Goal: Navigation & Orientation: Find specific page/section

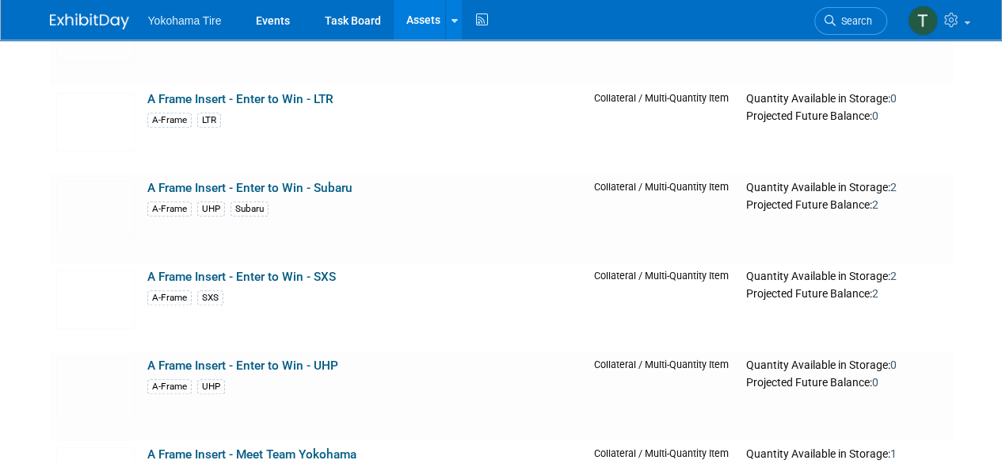
scroll to position [380, 0]
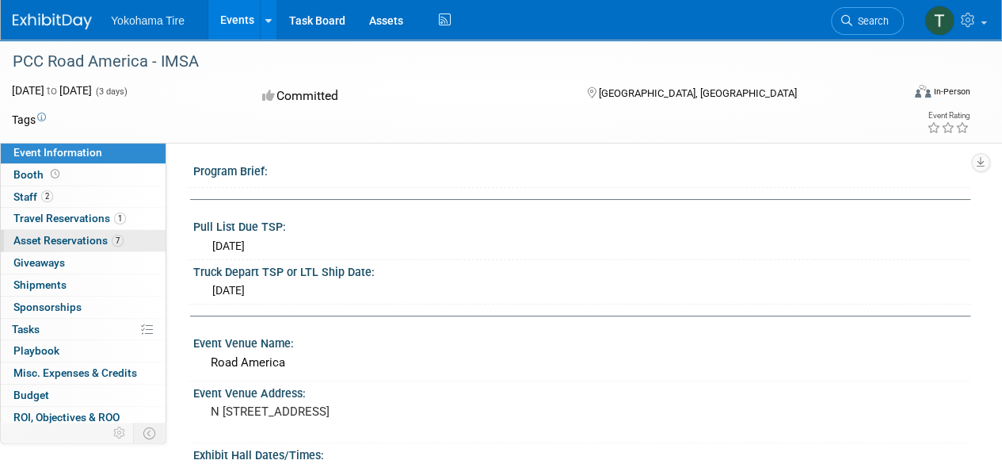
click at [111, 234] on span "Asset Reservations 7" at bounding box center [68, 240] width 110 height 13
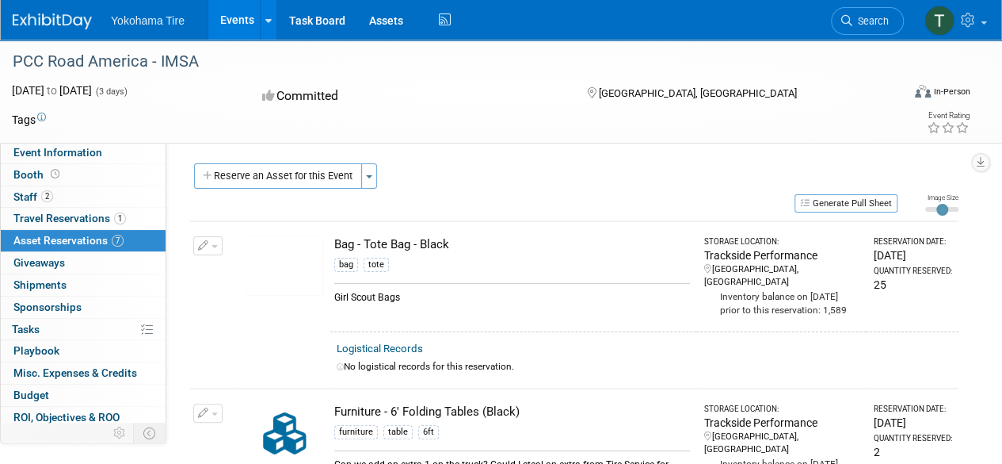
click at [231, 21] on link "Events" at bounding box center [237, 20] width 58 height 40
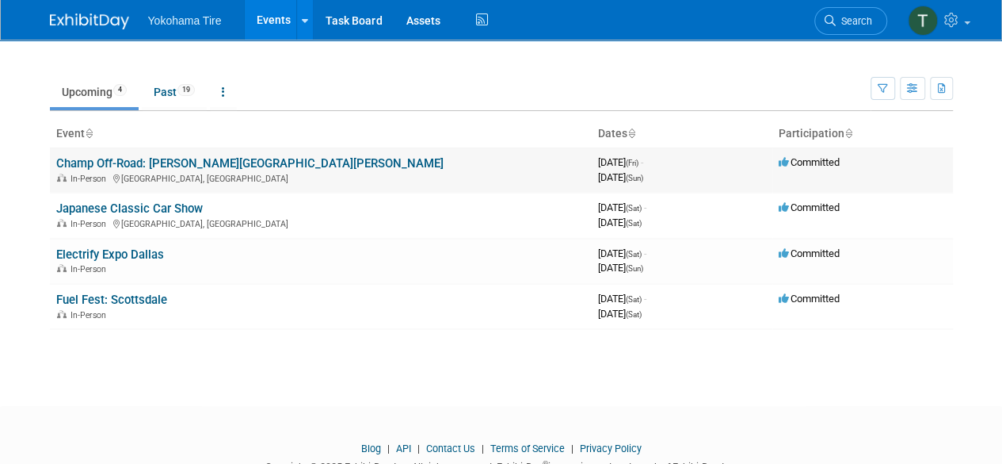
click at [195, 160] on link "Champ Off-Road: [PERSON_NAME][GEOGRAPHIC_DATA][PERSON_NAME]" at bounding box center [249, 163] width 387 height 14
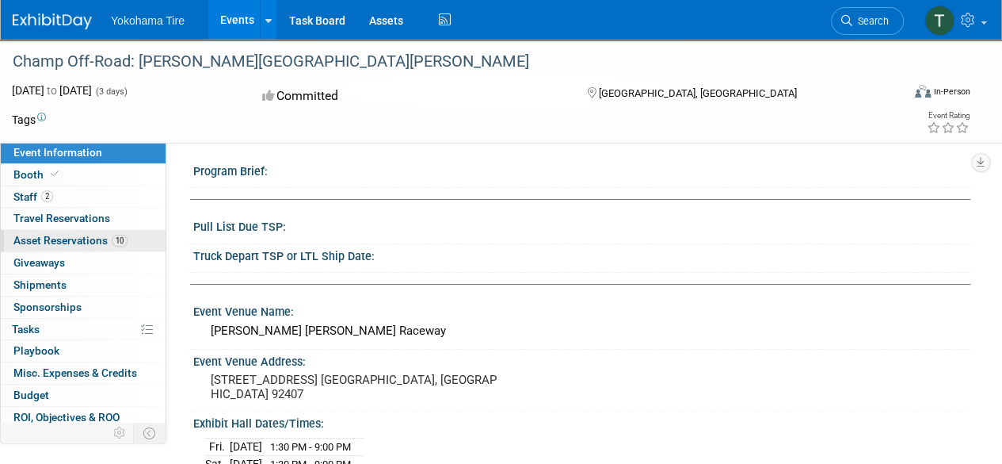
click at [132, 237] on link "10 Asset Reservations 10" at bounding box center [83, 240] width 165 height 21
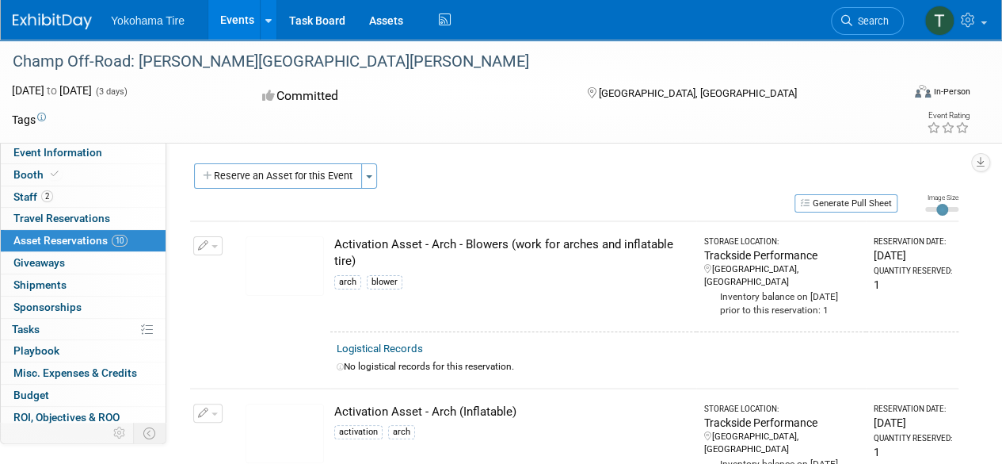
click at [238, 31] on link "Events" at bounding box center [237, 20] width 58 height 40
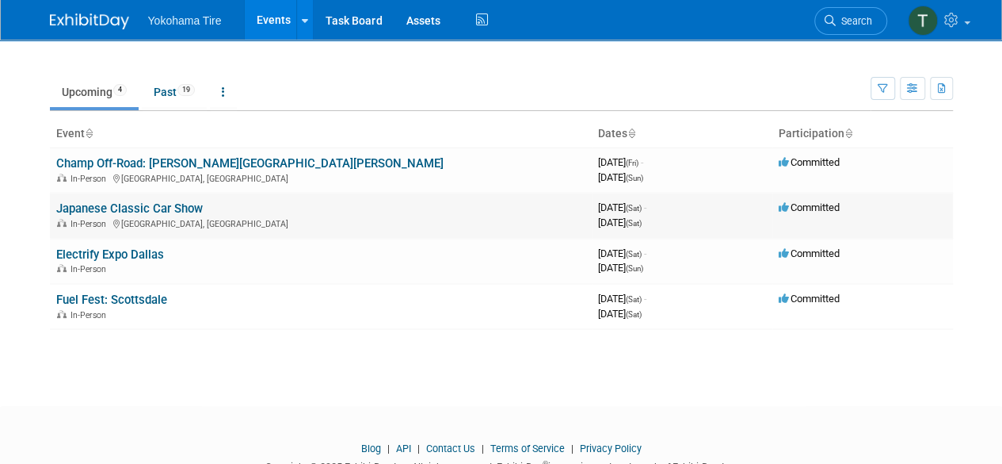
click at [162, 213] on link "Japanese Classic Car Show" at bounding box center [129, 208] width 147 height 14
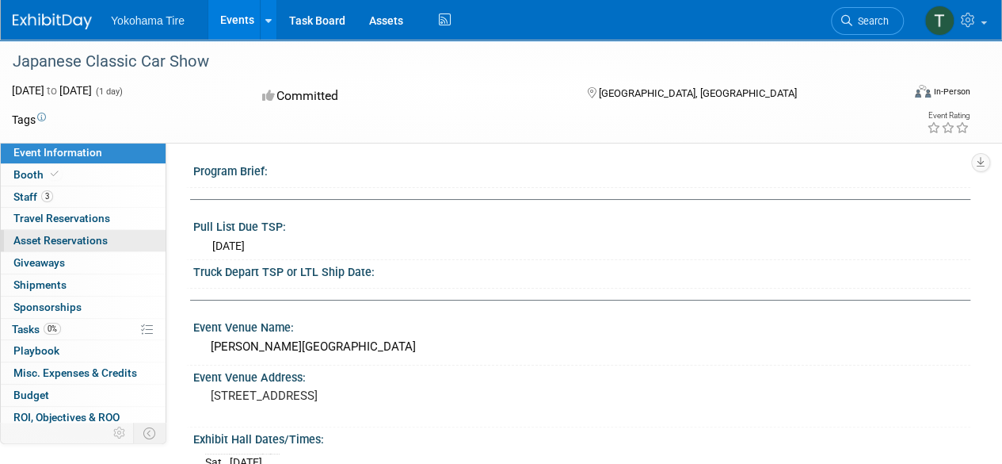
click at [105, 237] on span "Asset Reservations 0" at bounding box center [60, 240] width 94 height 13
